Goal: Complete application form

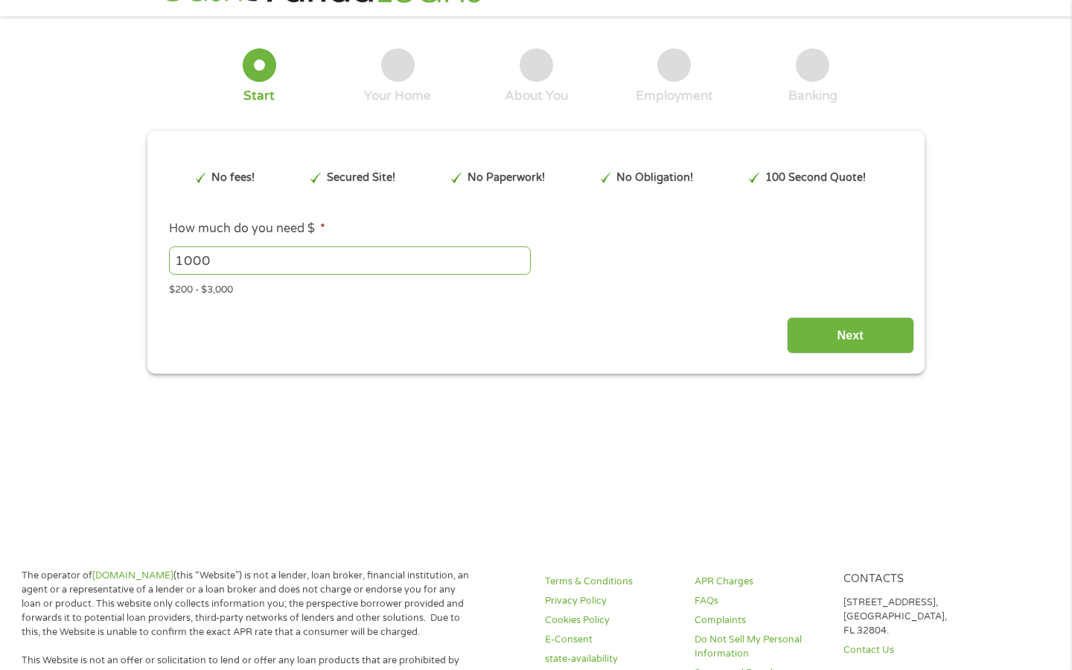
scroll to position [45, 0]
click at [349, 259] on input "1000" at bounding box center [350, 260] width 362 height 28
type input "1"
type input "990445"
click at [349, 259] on input "How much do you need $ *" at bounding box center [350, 260] width 362 height 28
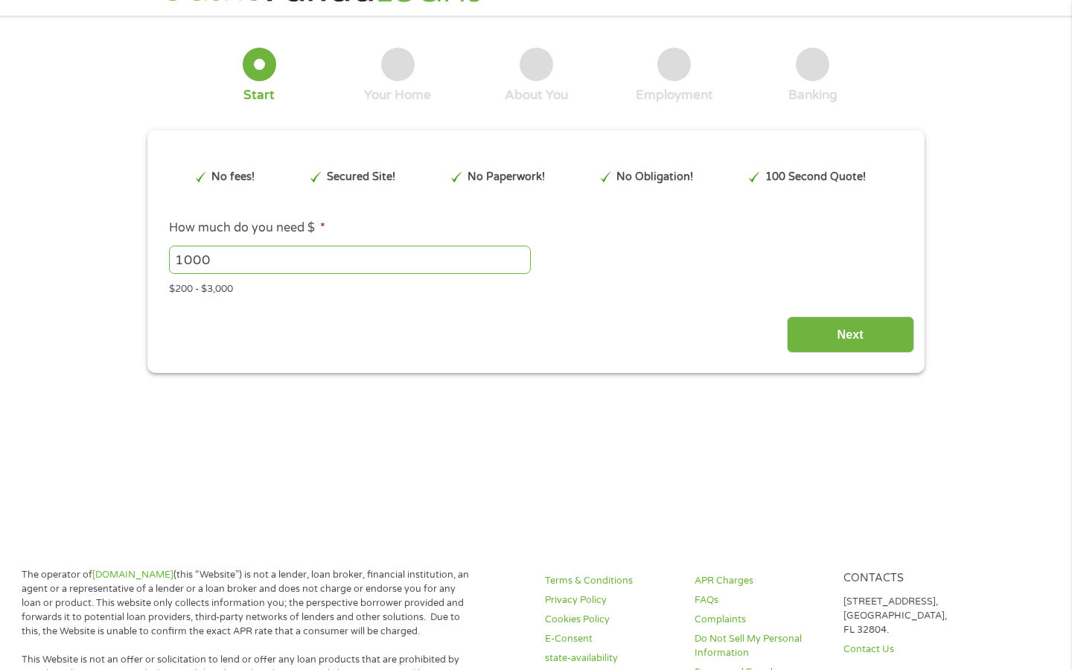
click at [349, 259] on input "1000" at bounding box center [350, 260] width 362 height 28
type input "1"
type input "5933"
click at [349, 259] on input "How much do you need $ *" at bounding box center [350, 260] width 362 height 28
click at [349, 259] on input "1000" at bounding box center [350, 260] width 362 height 28
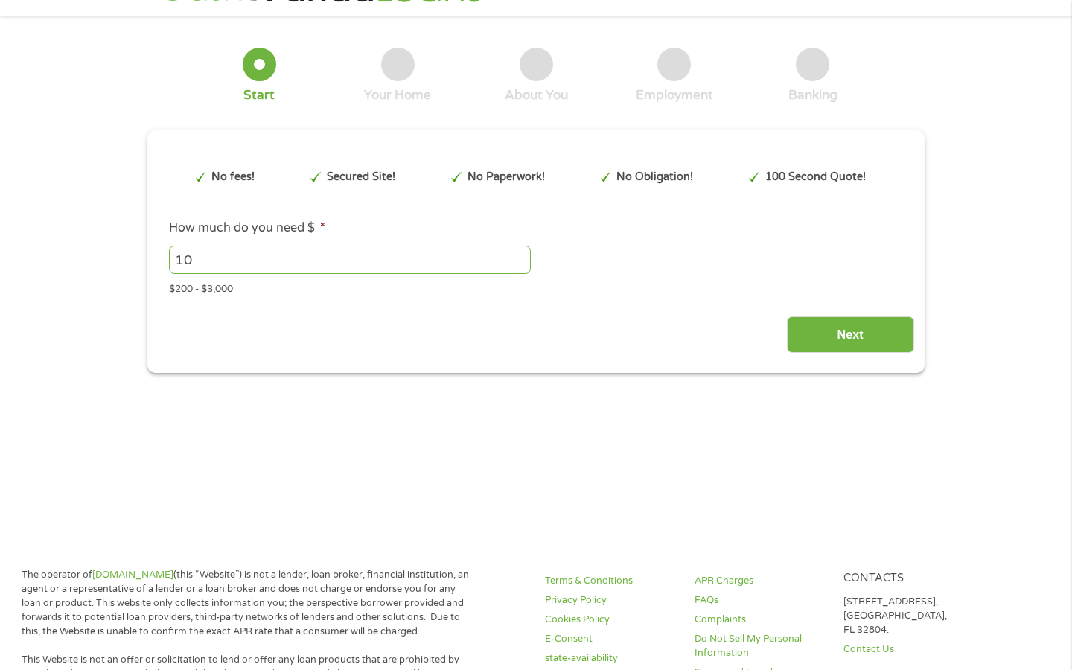
type input "1"
type input "86551632"
click at [349, 259] on input "How much do you need $ *" at bounding box center [350, 260] width 362 height 28
click at [349, 259] on input "1000" at bounding box center [350, 260] width 362 height 28
type input "1"
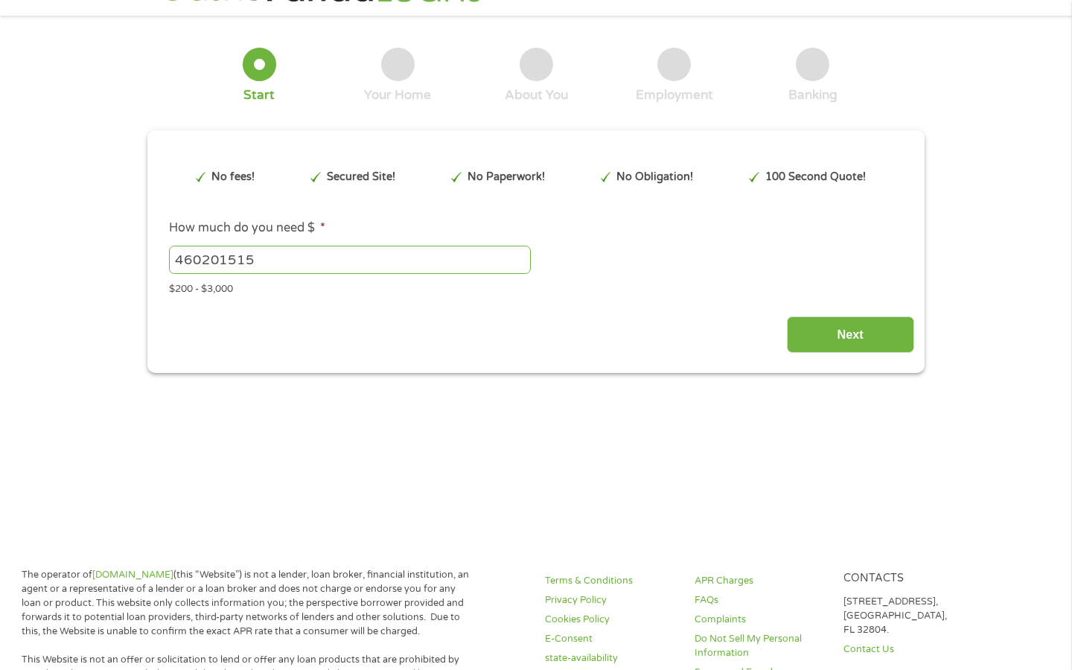
type input "460201515"
click at [349, 259] on input "How much do you need $ *" at bounding box center [350, 260] width 362 height 28
click at [349, 259] on input "1000" at bounding box center [350, 260] width 362 height 28
type input "1"
type input "460201515"
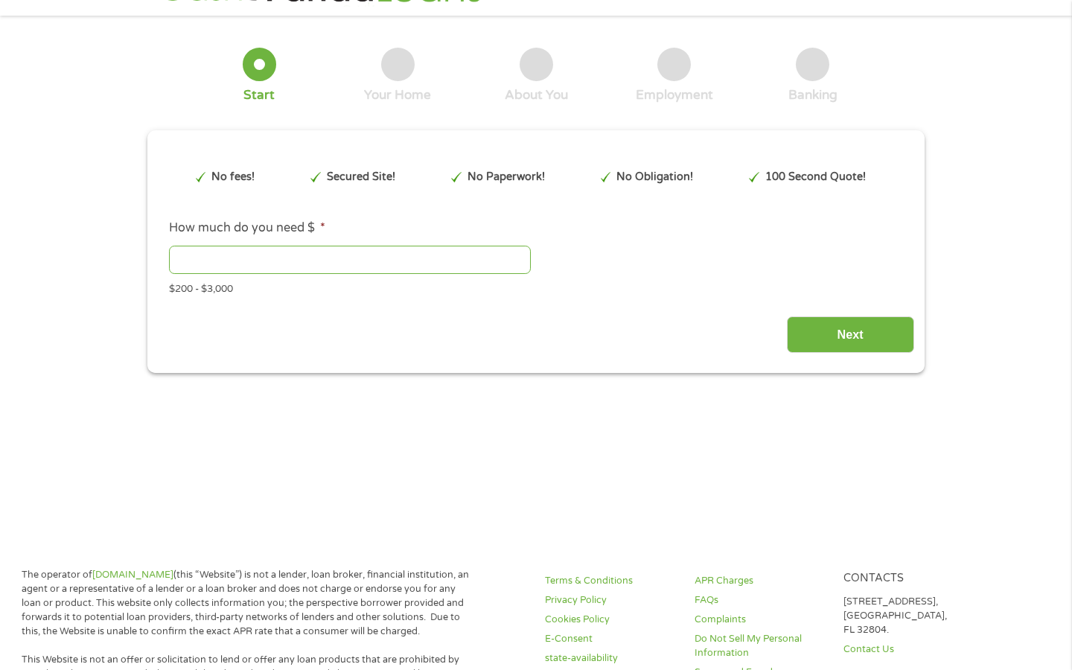
click at [349, 259] on input "How much do you need $ *" at bounding box center [350, 260] width 362 height 28
click at [349, 259] on input "1000" at bounding box center [350, 260] width 362 height 28
type input "1"
type input "460201515"
click at [349, 259] on input "How much do you need $ *" at bounding box center [350, 260] width 362 height 28
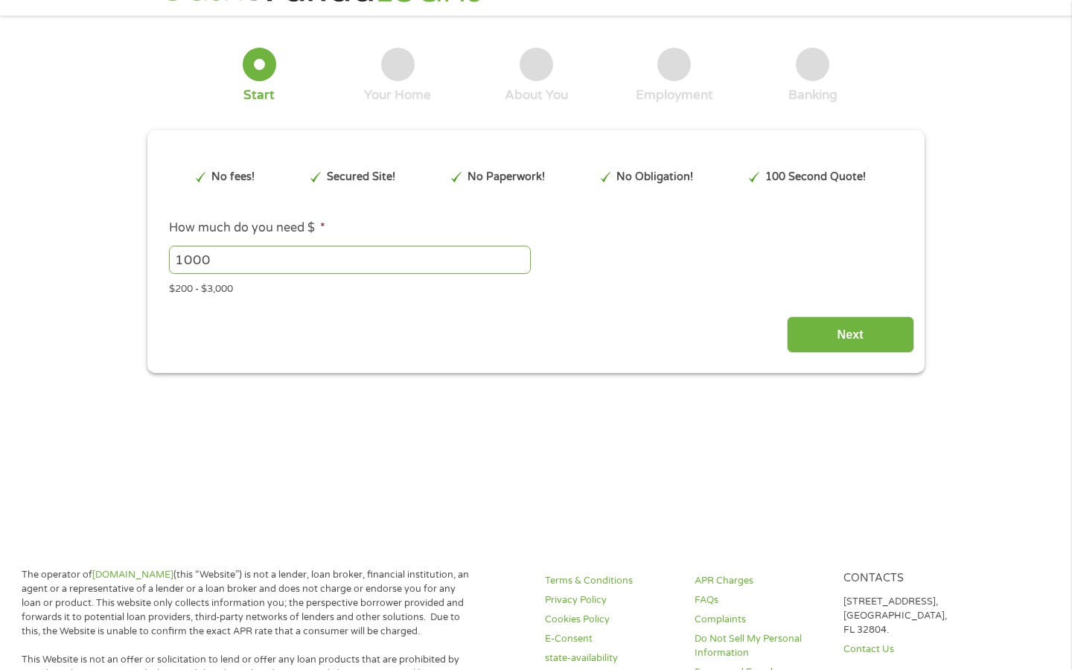
click at [349, 259] on input "1000" at bounding box center [350, 260] width 362 height 28
type input "1"
type input "460201515"
click at [349, 259] on input "How much do you need $ *" at bounding box center [350, 260] width 362 height 28
click at [349, 259] on input "1000" at bounding box center [350, 260] width 362 height 28
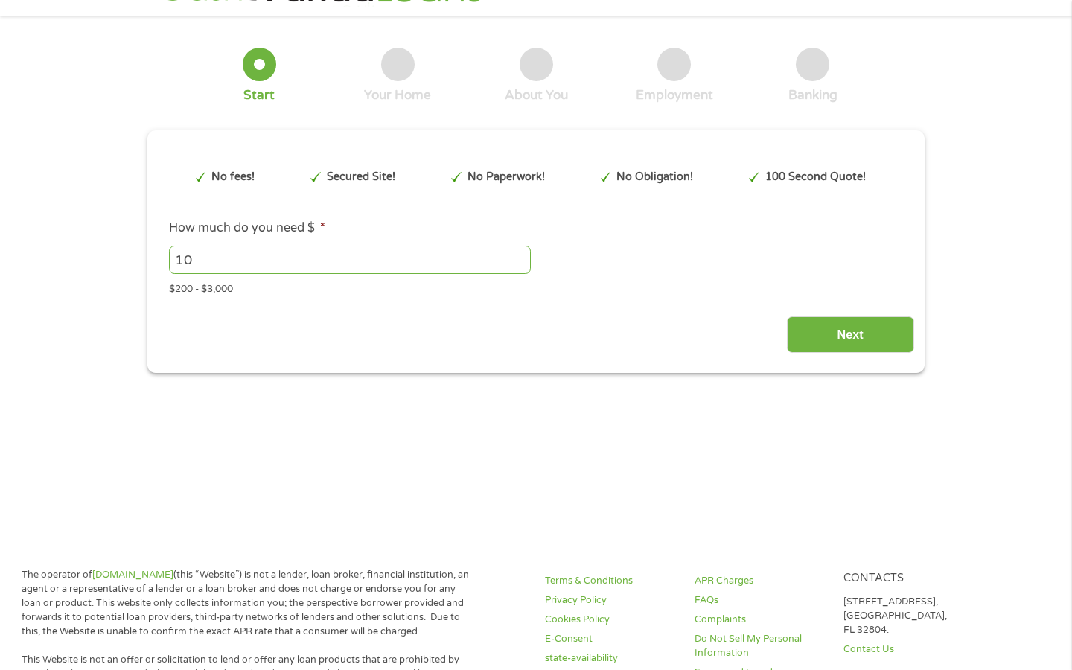
type input "1"
type input "[CREDIT_CARD_NUMBER]"
click at [349, 259] on input "How much do you need $ *" at bounding box center [350, 260] width 362 height 28
click at [349, 259] on input "1000" at bounding box center [350, 260] width 362 height 28
type input "1"
